Goal: Information Seeking & Learning: Check status

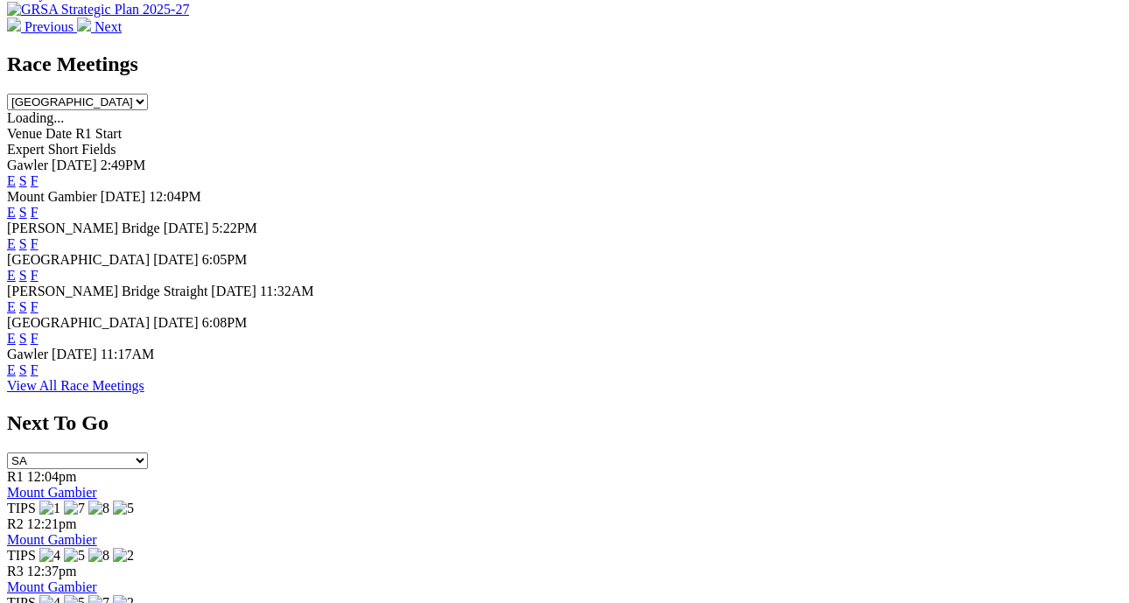
scroll to position [850, 0]
drag, startPoint x: 767, startPoint y: 234, endPoint x: 755, endPoint y: 235, distance: 12.4
click at [38, 361] on link "F" at bounding box center [35, 368] width 8 height 15
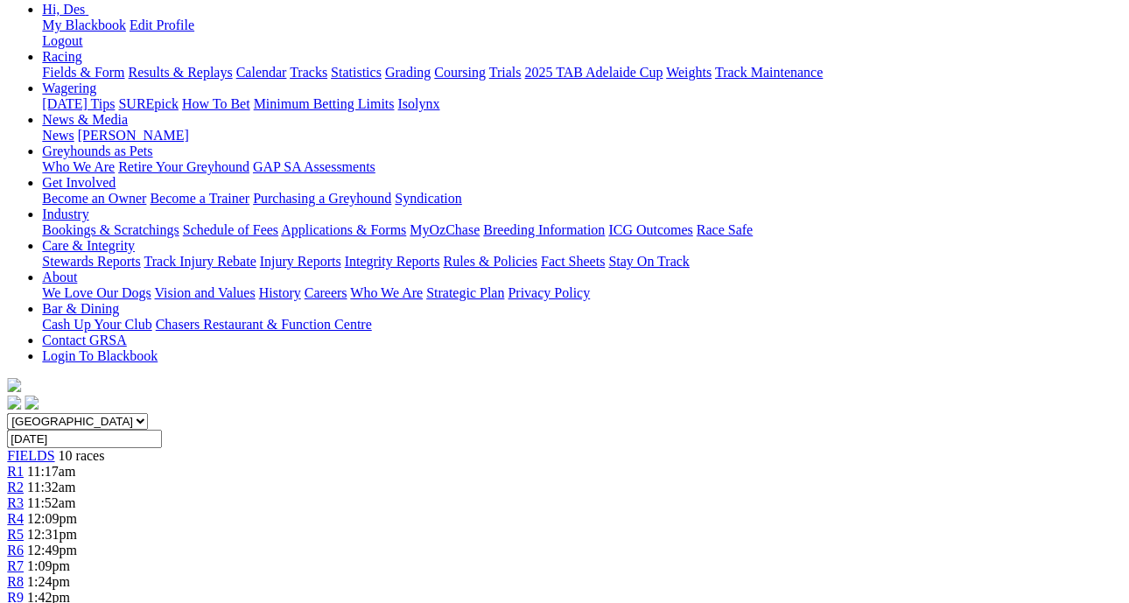
scroll to position [236, 7]
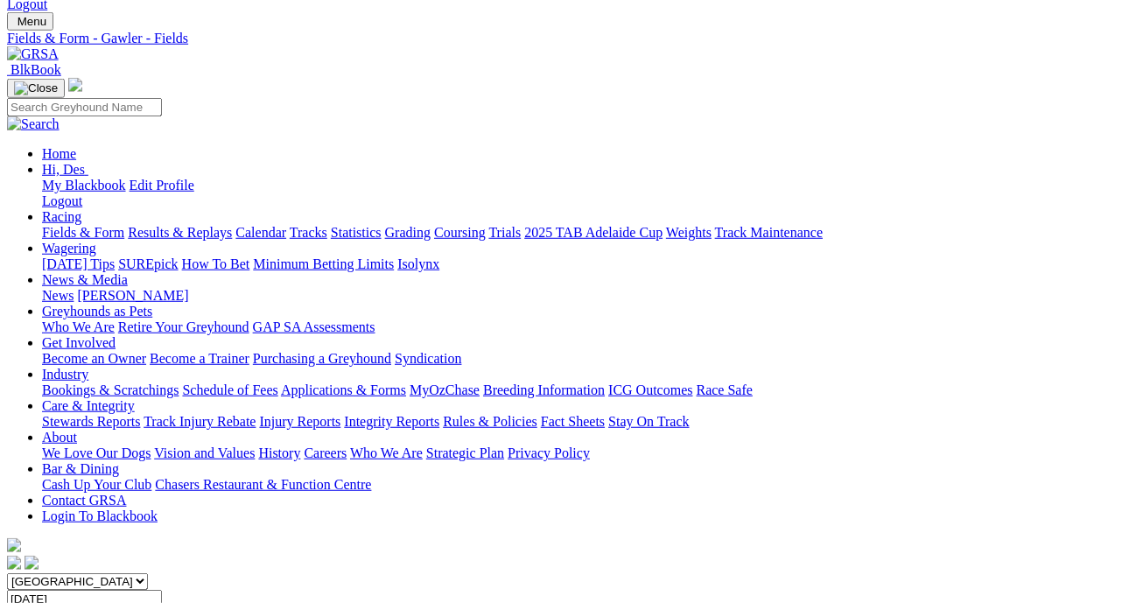
scroll to position [0, 6]
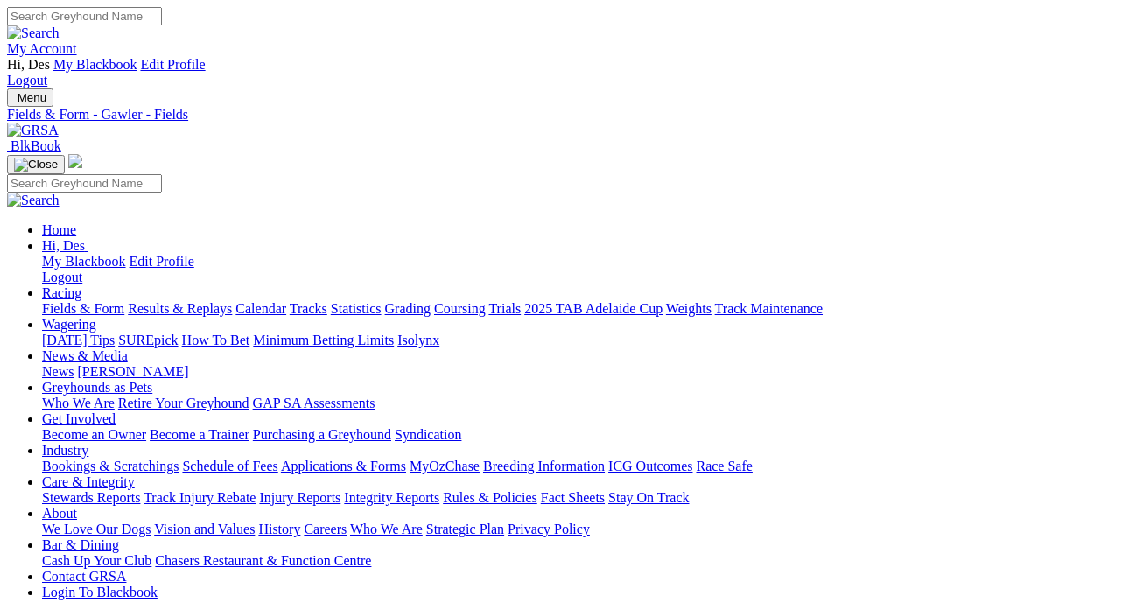
click at [80, 301] on link "Fields & Form" at bounding box center [83, 308] width 82 height 15
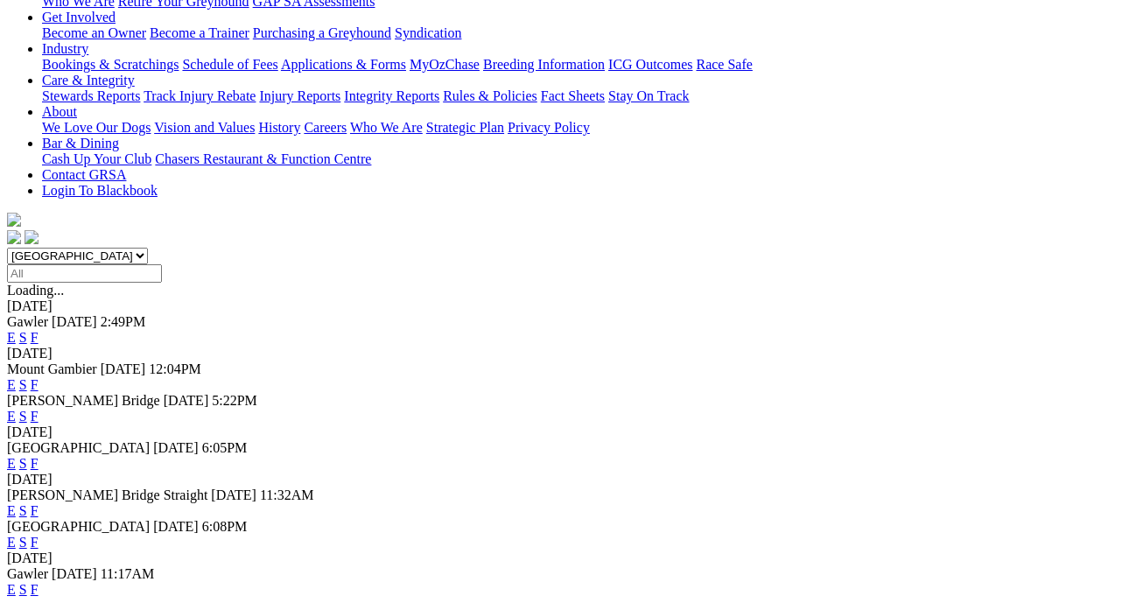
scroll to position [402, 0]
click at [38, 456] on link "F" at bounding box center [35, 463] width 8 height 15
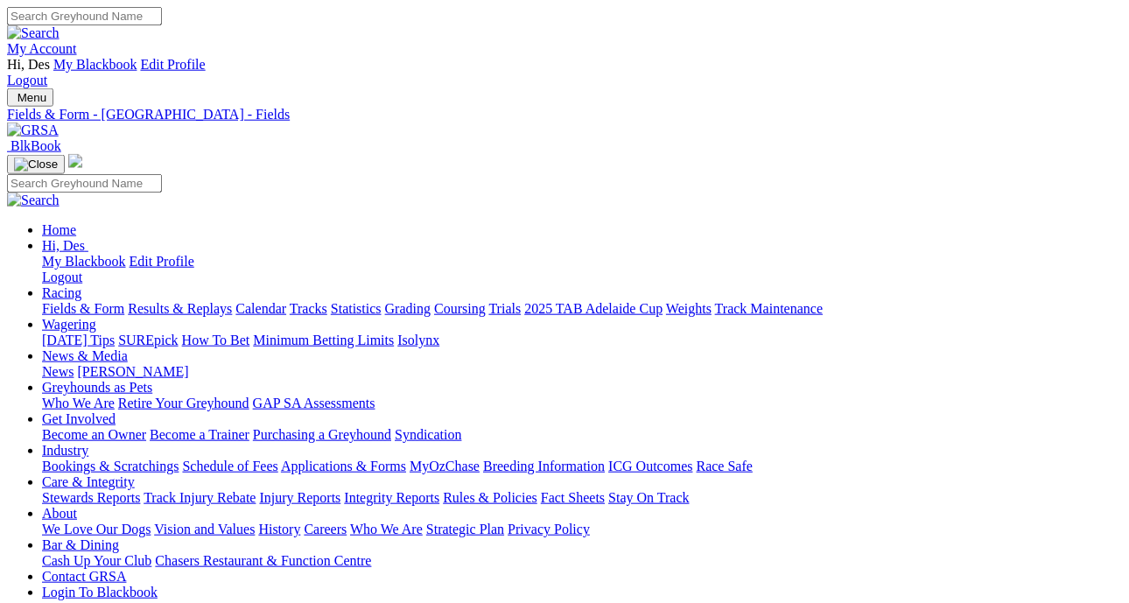
click at [82, 301] on link "Fields & Form" at bounding box center [83, 308] width 82 height 15
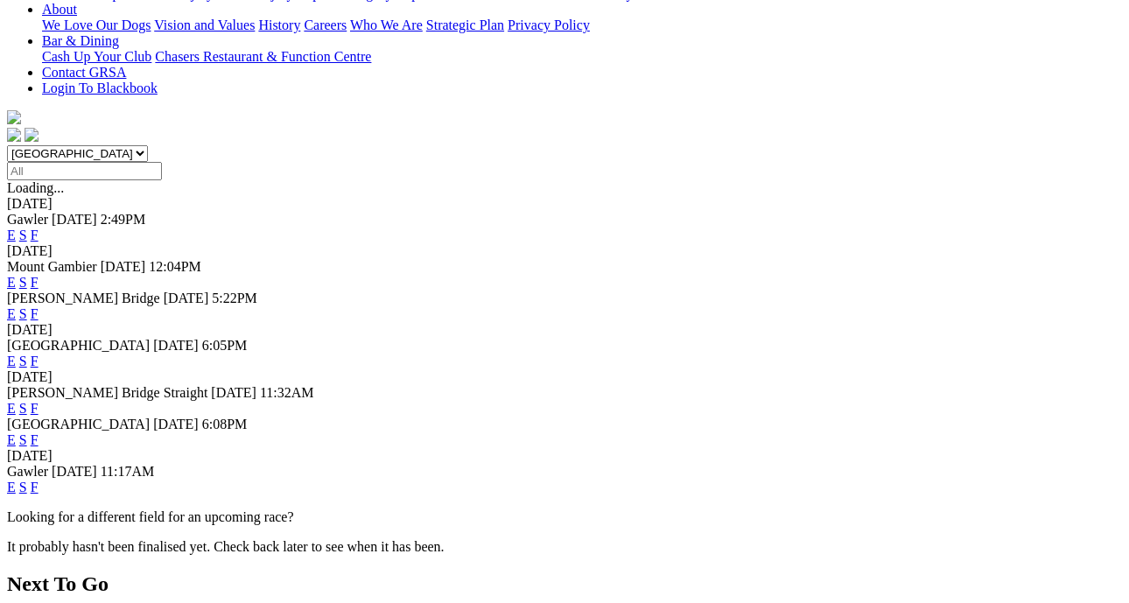
scroll to position [513, 0]
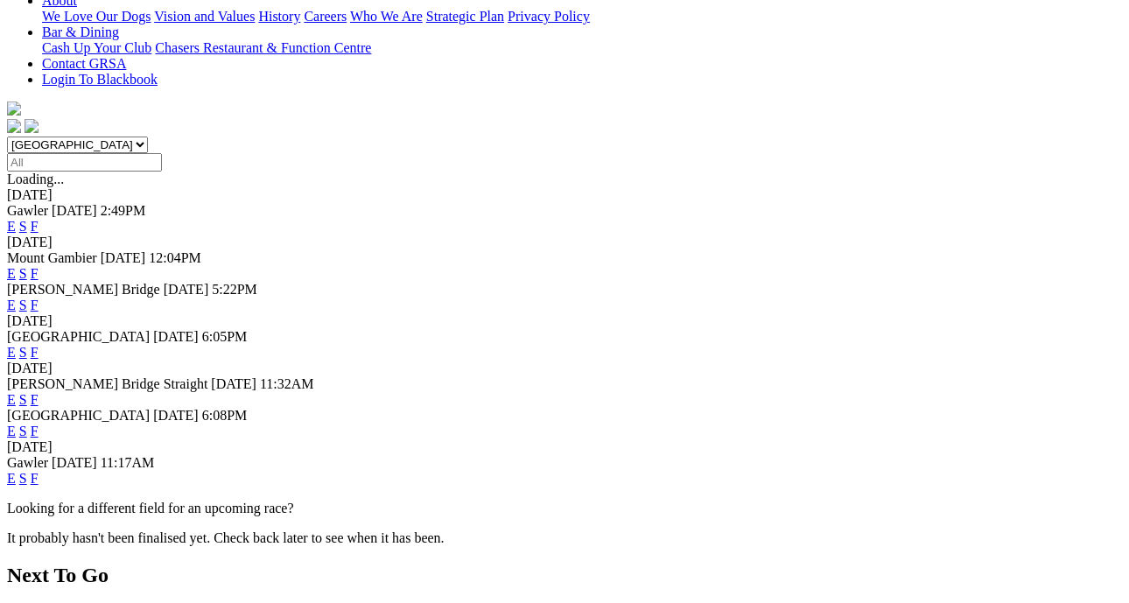
click at [38, 423] on link "F" at bounding box center [35, 430] width 8 height 15
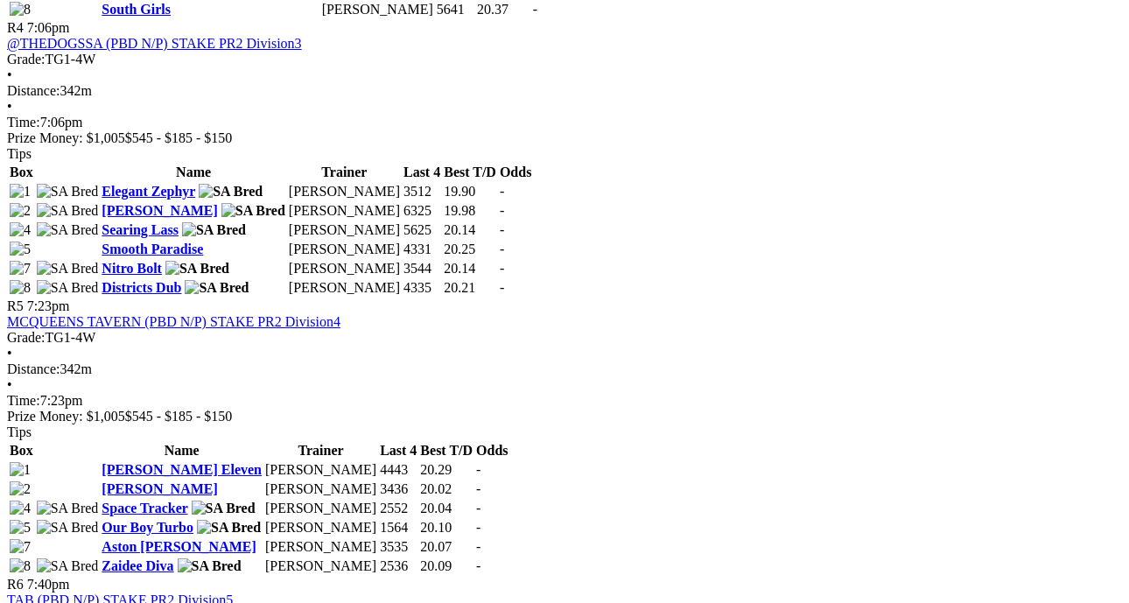
scroll to position [1792, 0]
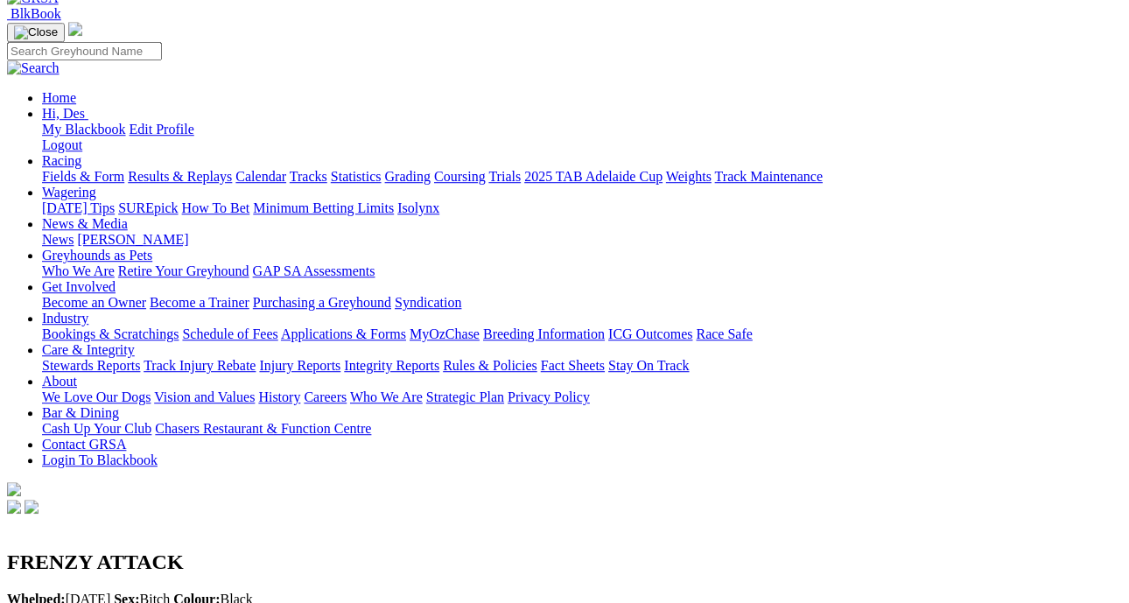
scroll to position [170, 0]
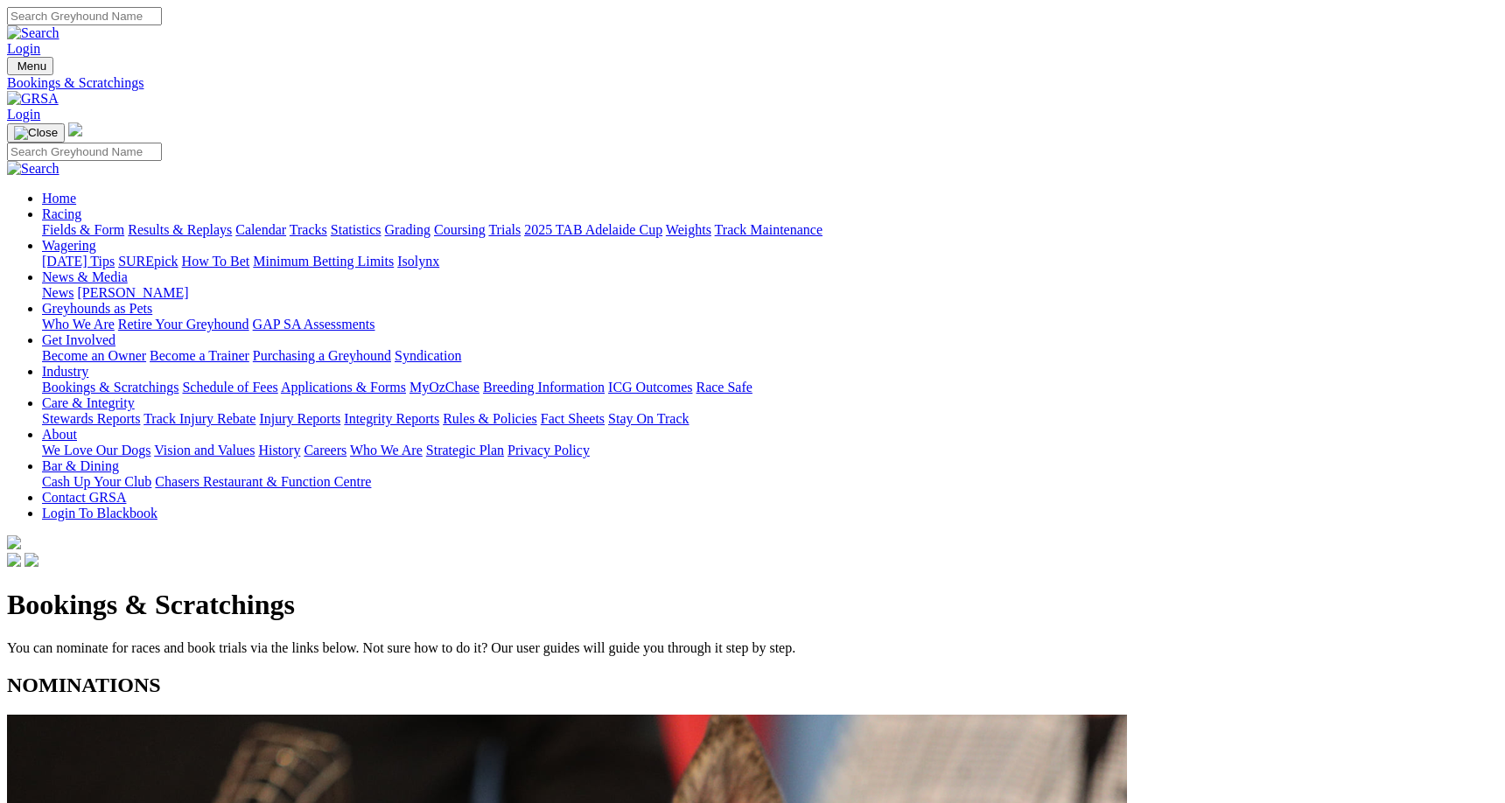
click at [124, 222] on link "Fields & Form" at bounding box center [83, 229] width 82 height 15
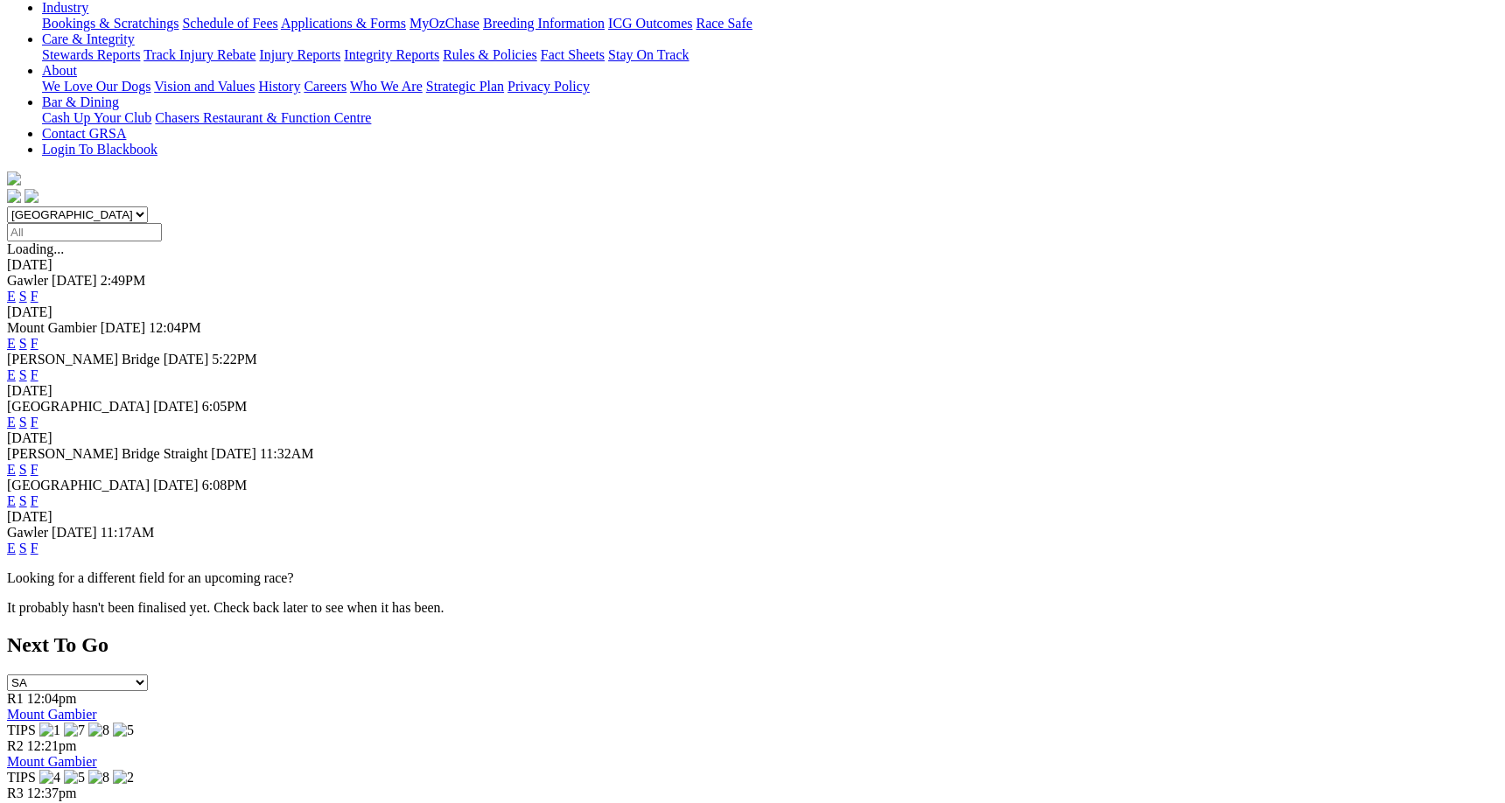
scroll to position [368, 0]
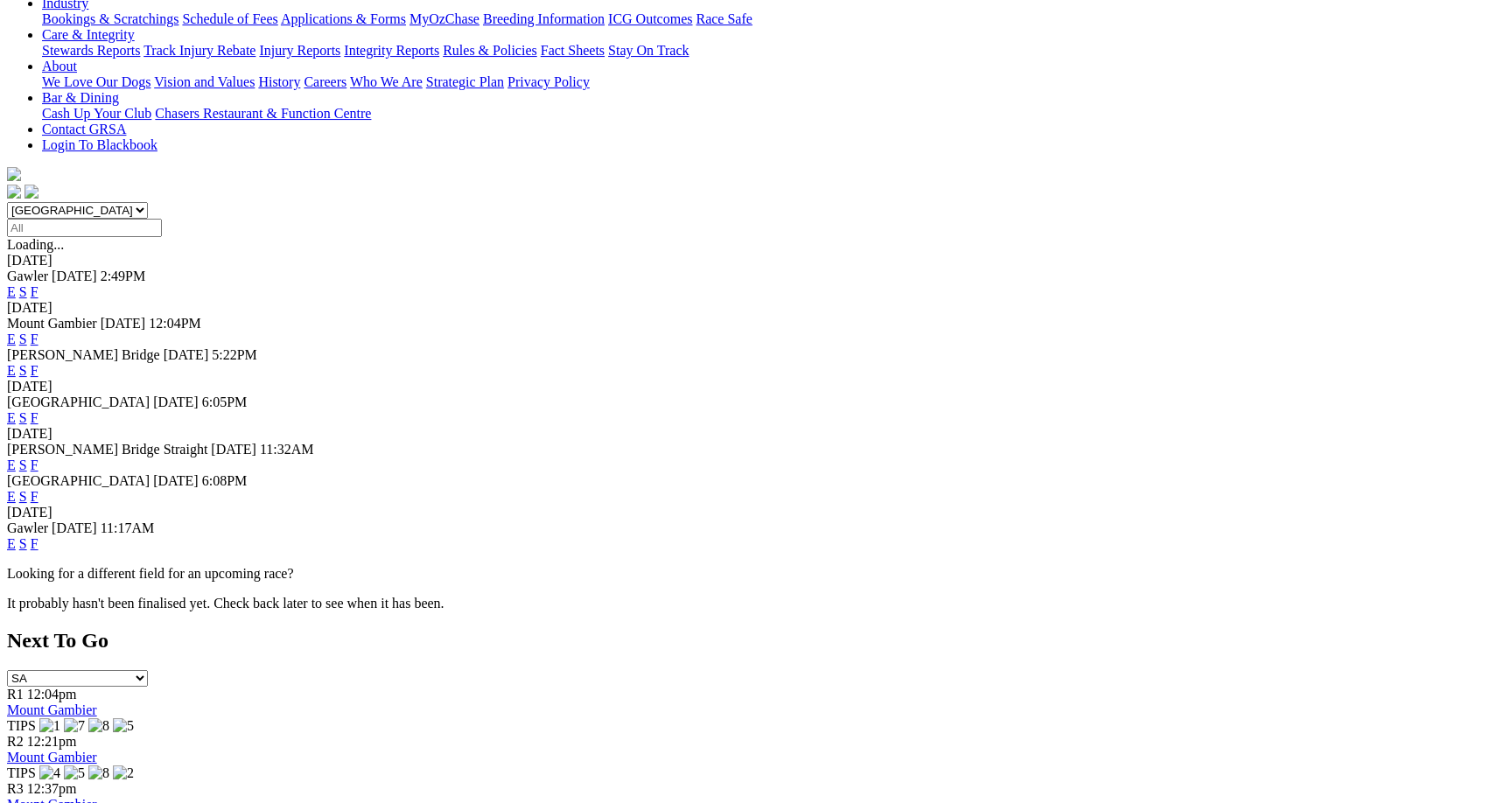
click at [38, 536] on link "F" at bounding box center [35, 543] width 8 height 15
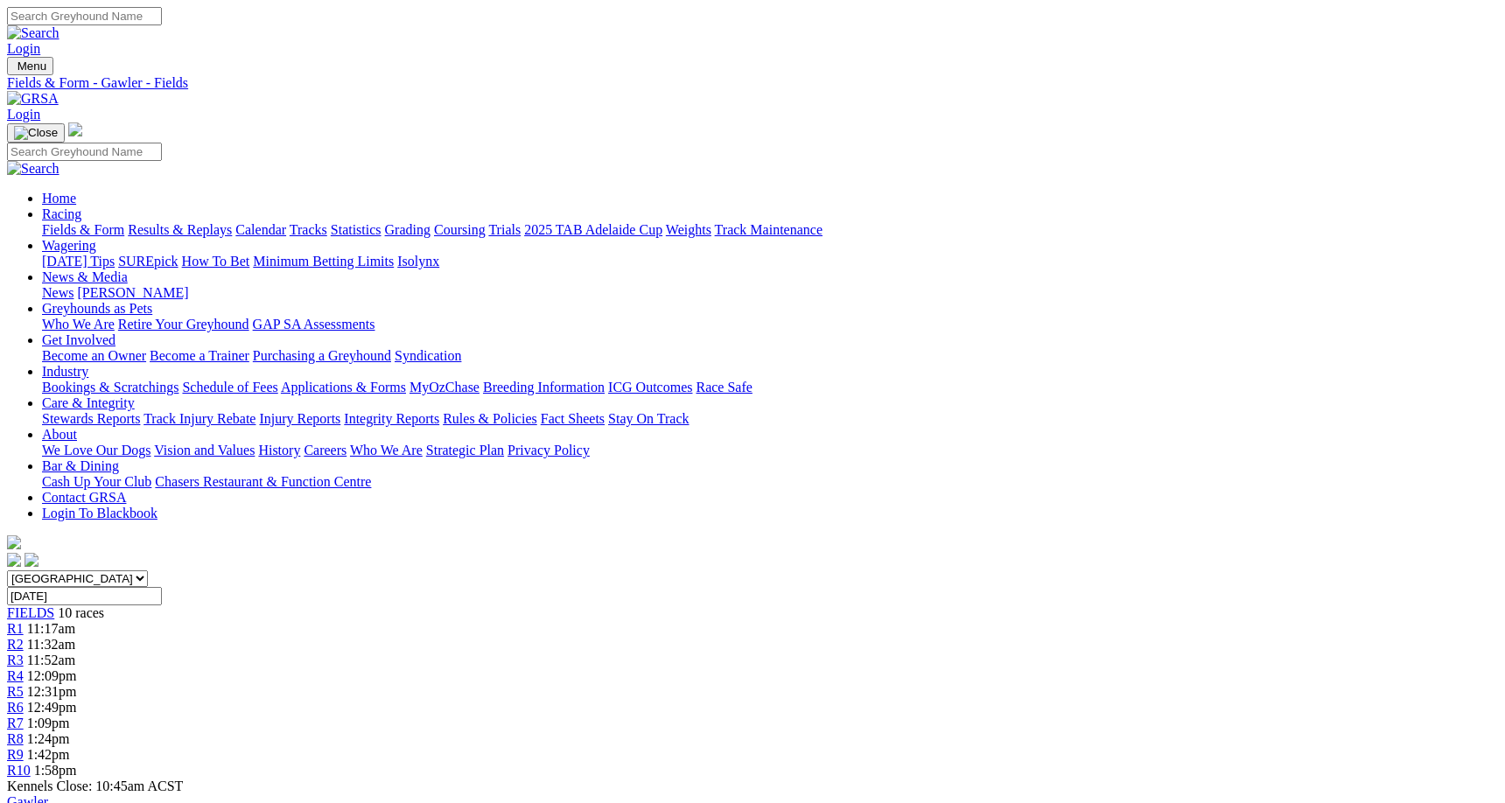
click at [232, 222] on link "Results & Replays" at bounding box center [180, 229] width 104 height 15
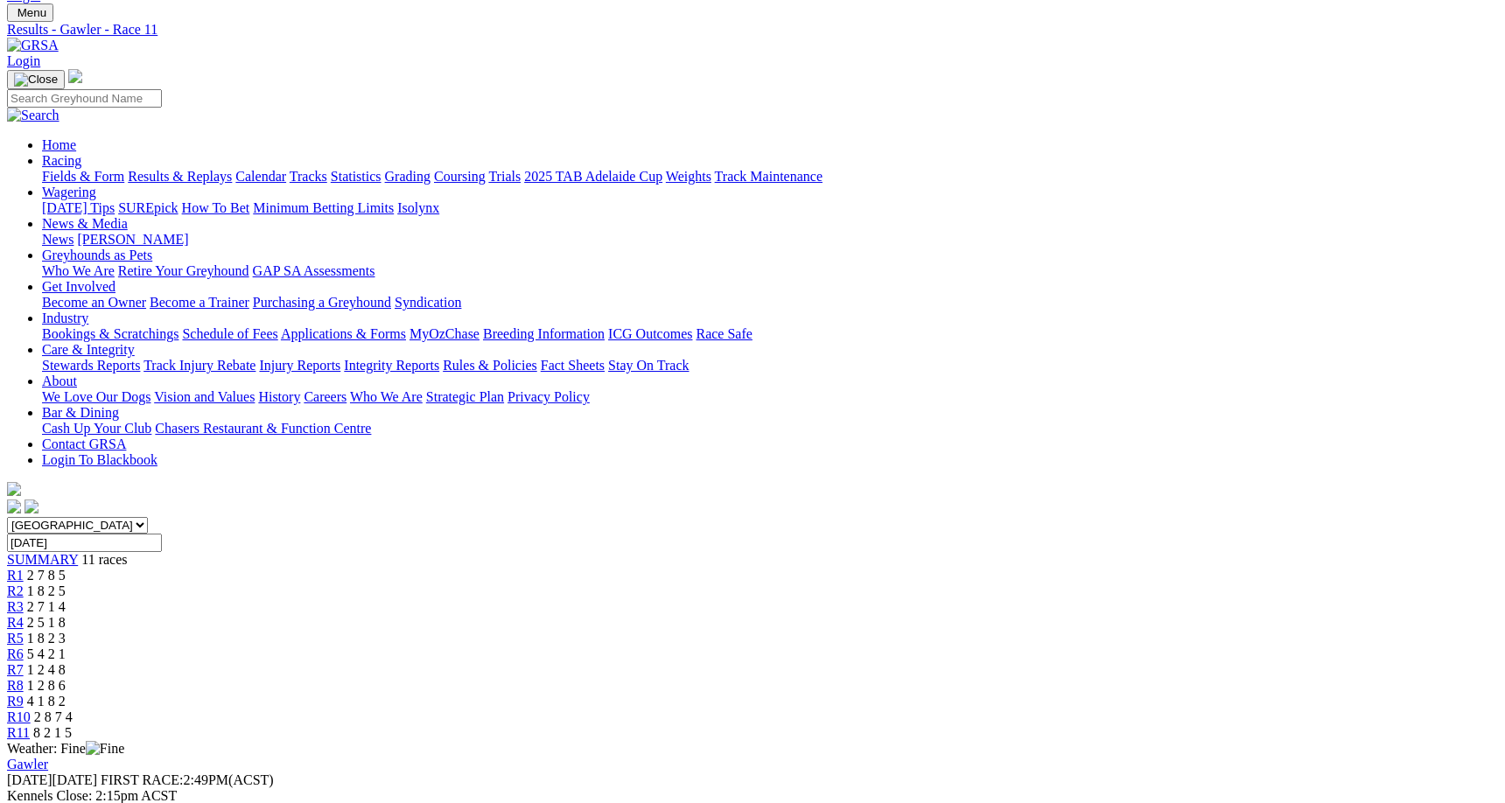
scroll to position [52, 0]
click at [31, 710] on span "R10" at bounding box center [19, 717] width 24 height 15
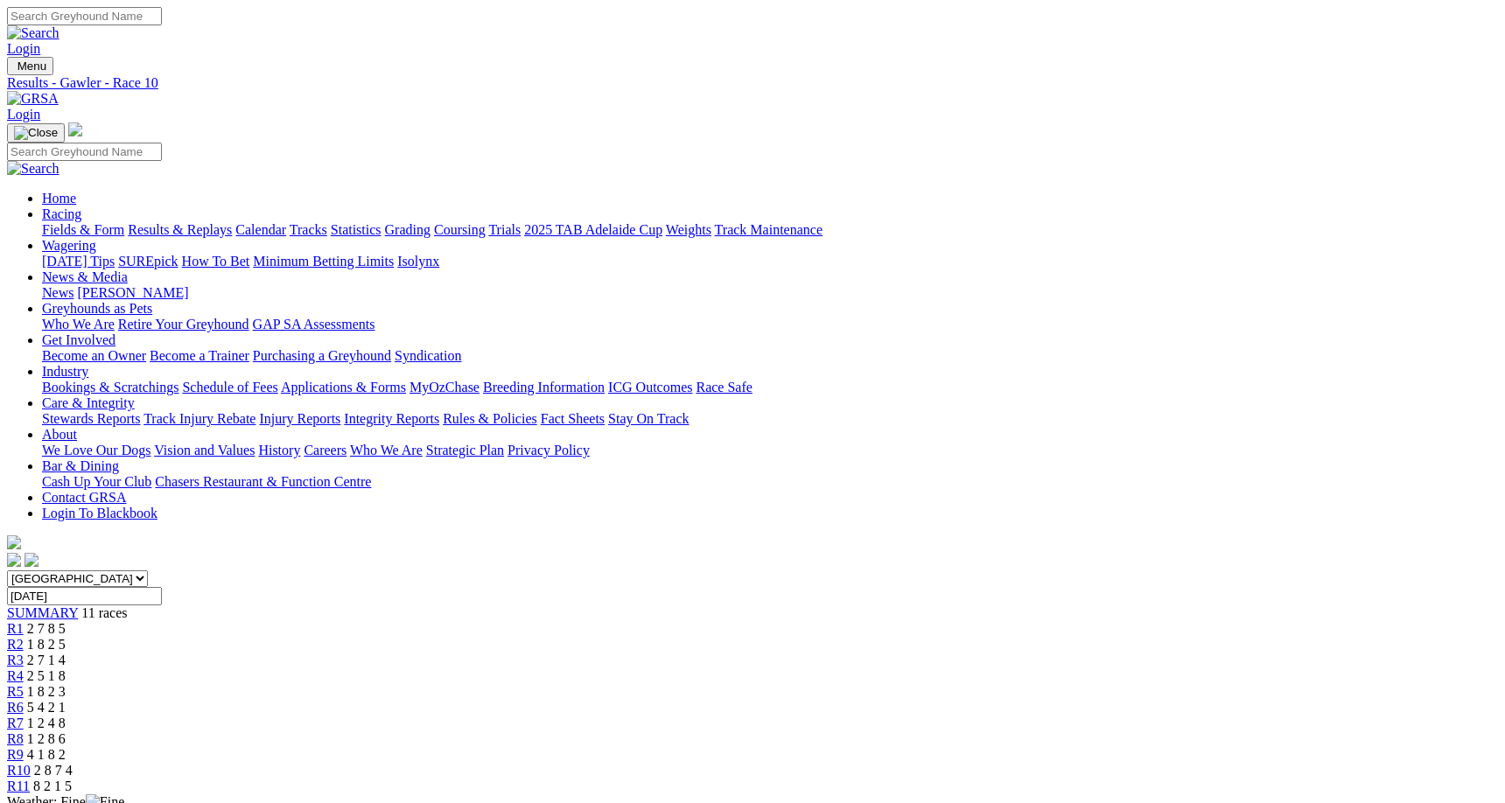
click at [72, 777] on span "8 2 1 5" at bounding box center [52, 784] width 38 height 15
click at [66, 747] on span "4 1 8 2" at bounding box center [46, 754] width 38 height 15
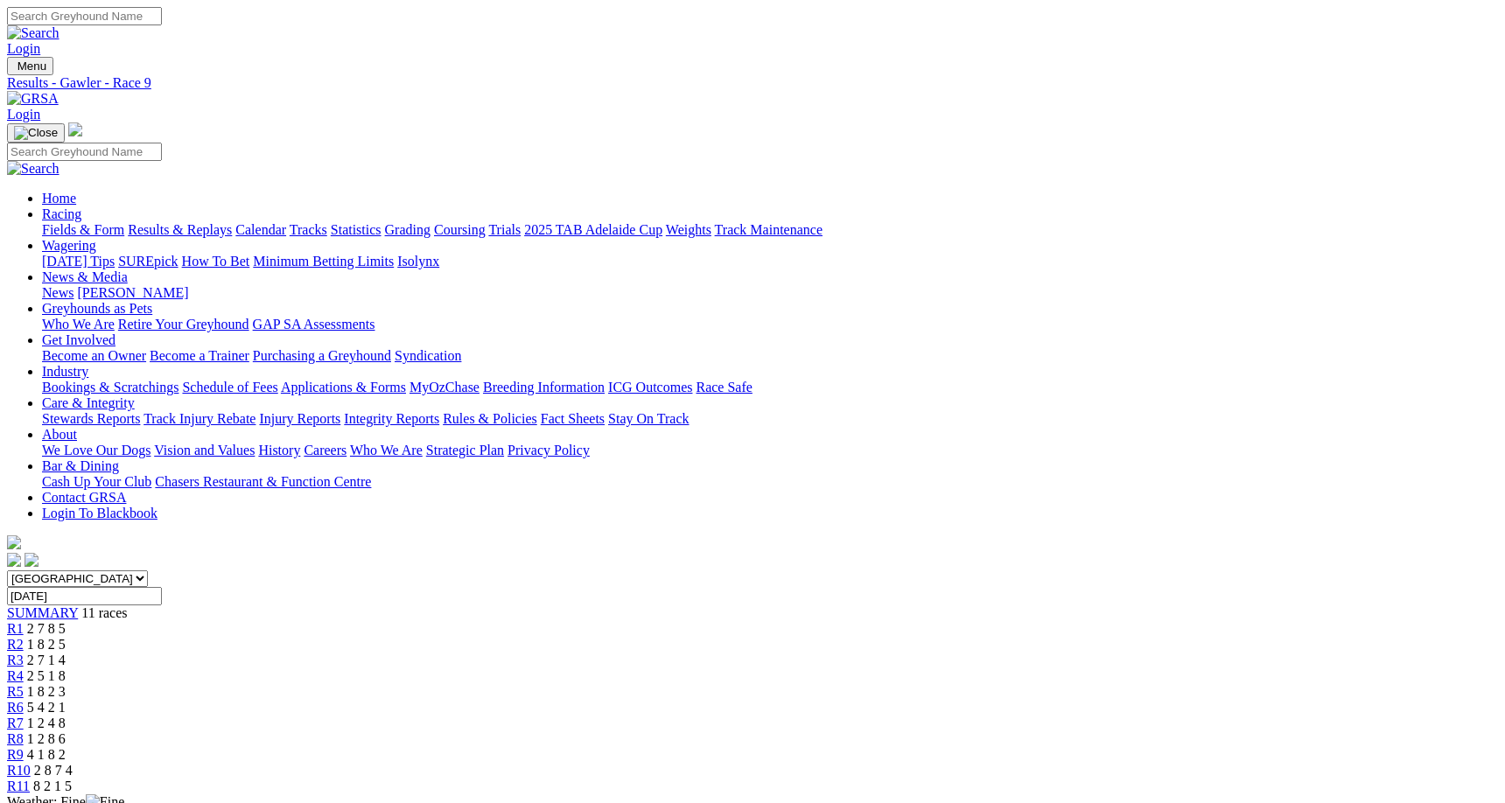
click at [24, 731] on span "R8" at bounding box center [15, 738] width 17 height 15
